Goal: Find specific page/section: Find specific page/section

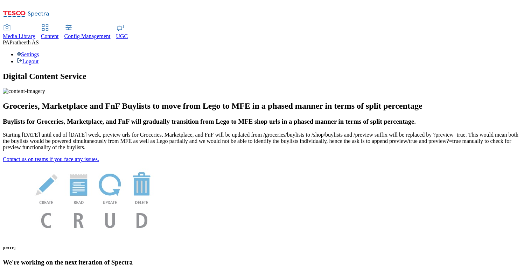
click at [59, 33] on span "Content" at bounding box center [50, 36] width 18 height 6
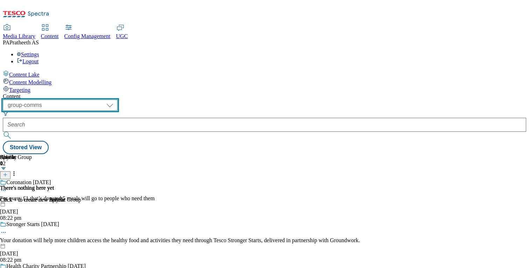
click at [118, 100] on select "dotcom-cz dotcom-hu dotcom-sk fnf-uk ghs-roi ghs-uk group-comms ighs-cz ighs-hu…" at bounding box center [60, 105] width 115 height 11
select select "ghs-uk"
click at [91, 100] on select "dotcom-cz dotcom-hu dotcom-sk fnf-uk ghs-roi ghs-uk group-comms ighs-cz ighs-hu…" at bounding box center [60, 105] width 115 height 11
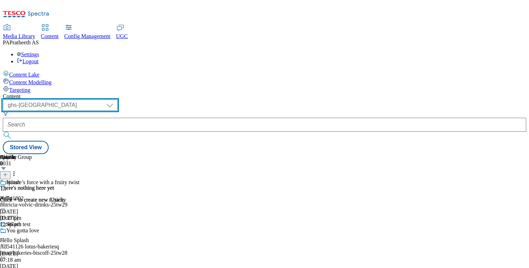
scroll to position [0, 92]
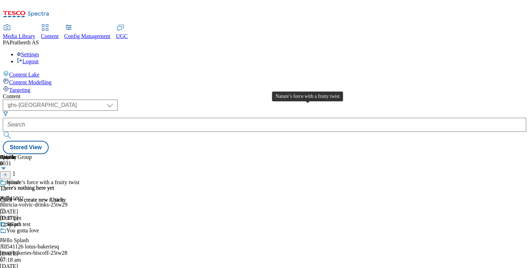
click at [79, 180] on span "Nature’s force with a fruity twist" at bounding box center [42, 184] width 73 height 8
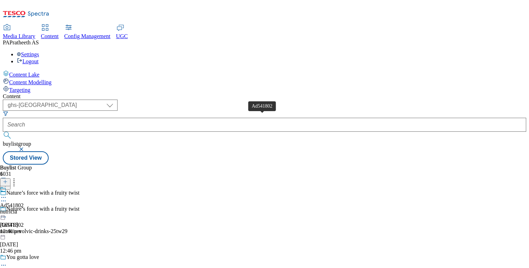
click at [24, 203] on span "Ad541802" at bounding box center [12, 206] width 24 height 6
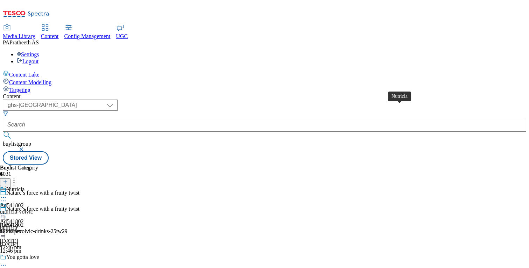
click at [25, 187] on div "Nutricia" at bounding box center [15, 190] width 18 height 6
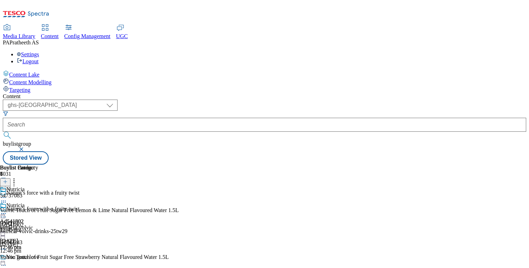
scroll to position [0, 92]
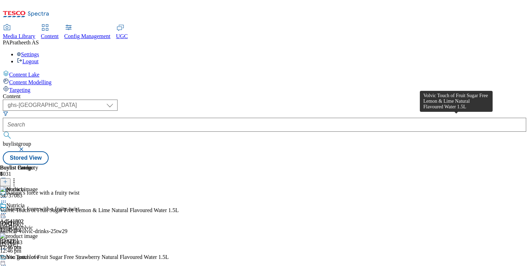
click at [179, 208] on div "Volvic Touch of Fruit Sugar Free Lemon & Lime Natural Flavoured Water 1.5L" at bounding box center [89, 211] width 179 height 6
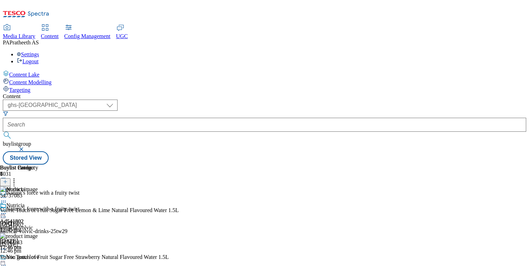
scroll to position [253, 0]
